Goal: Find specific page/section: Find specific page/section

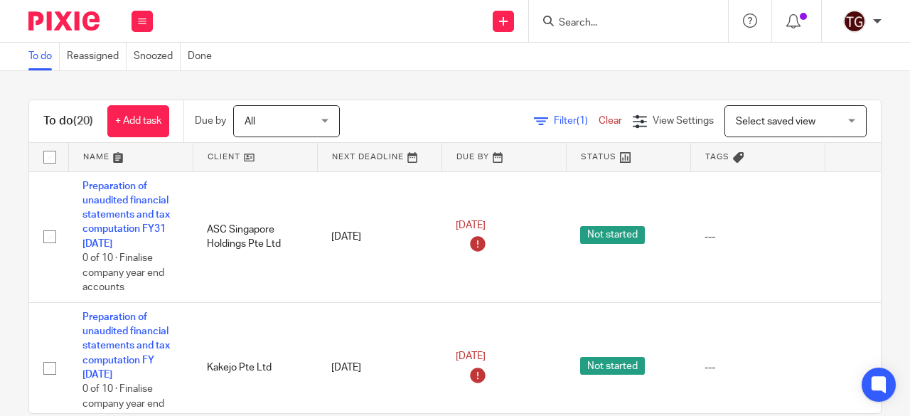
scroll to position [26, 0]
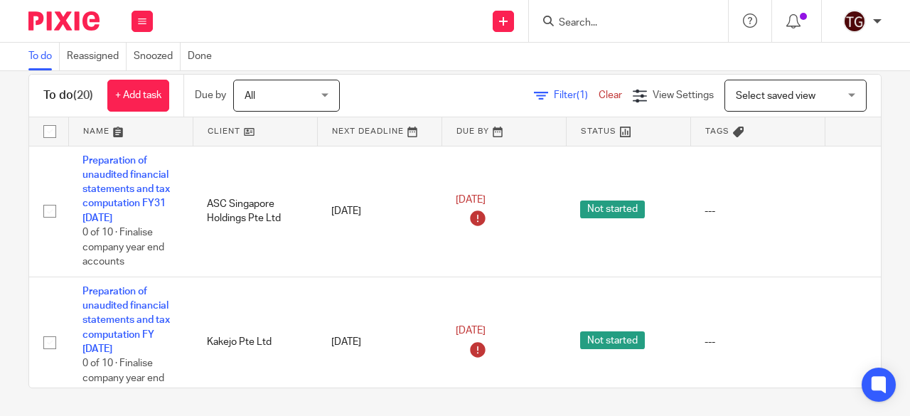
click at [612, 14] on form at bounding box center [633, 21] width 151 height 18
click at [607, 21] on input "Search" at bounding box center [622, 23] width 128 height 13
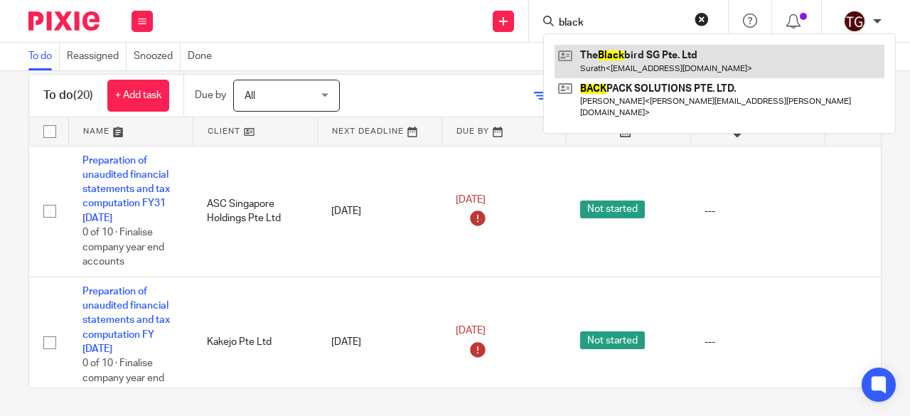
type input "black"
click at [621, 65] on link at bounding box center [720, 61] width 330 height 33
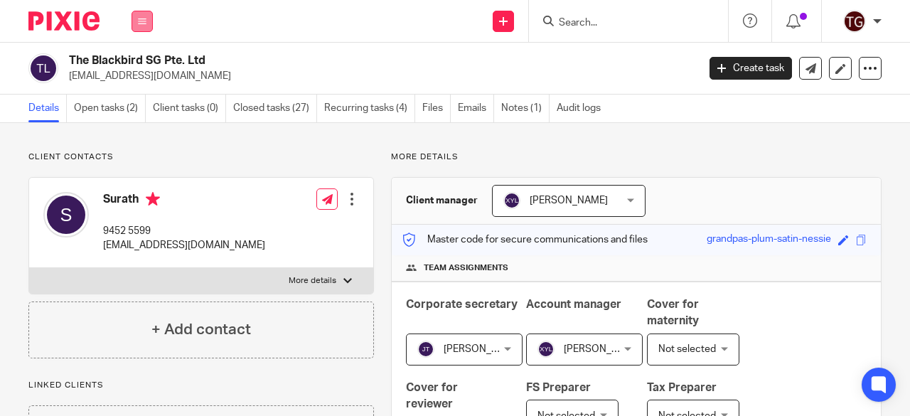
click at [144, 21] on icon at bounding box center [142, 21] width 9 height 9
click at [133, 68] on link "Work" at bounding box center [134, 66] width 23 height 10
